Goal: Navigation & Orientation: Find specific page/section

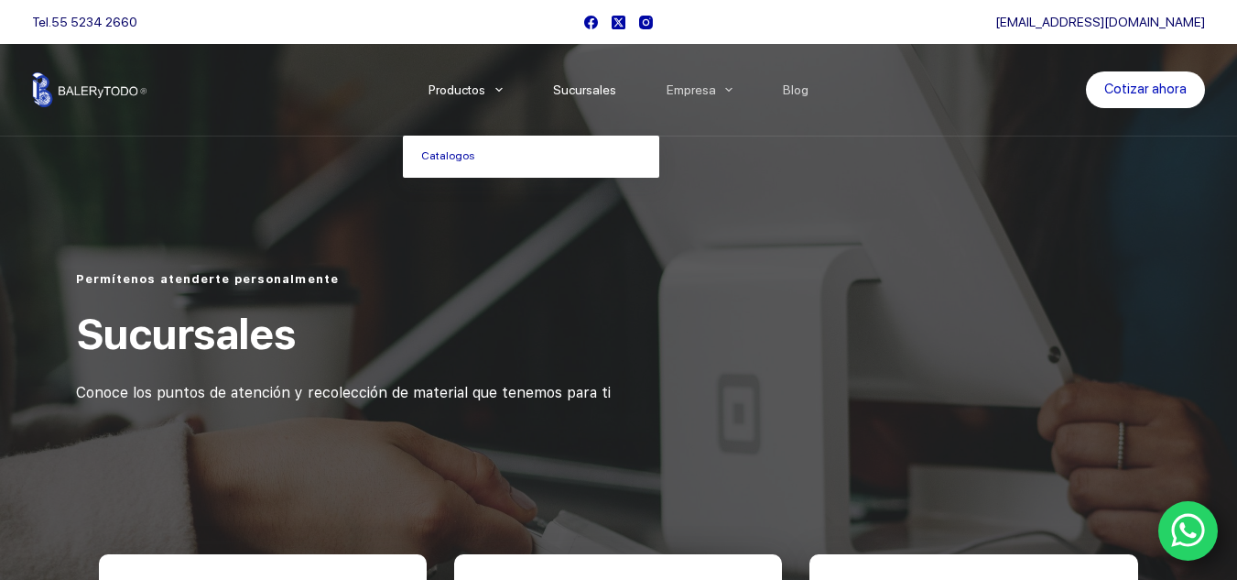
click at [485, 90] on link "Productos" at bounding box center [465, 90] width 125 height 0
click at [503, 90] on icon "Menu Principal" at bounding box center [498, 90] width 7 height 5
click at [472, 158] on link "Catalogos" at bounding box center [531, 157] width 256 height 42
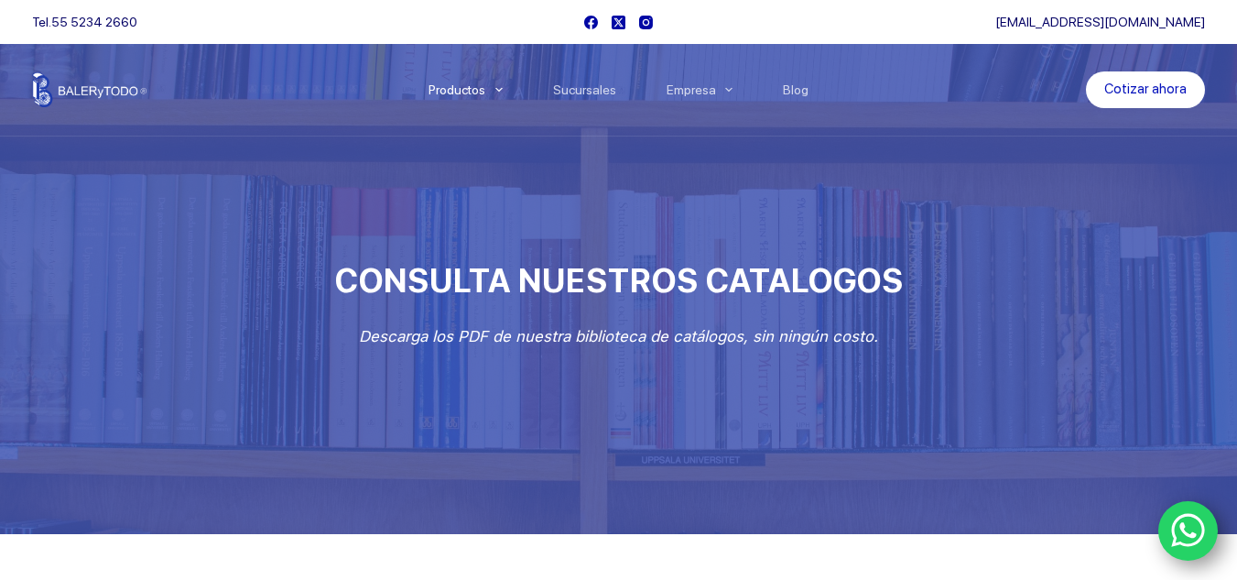
click at [113, 91] on img at bounding box center [89, 89] width 114 height 35
